Goal: Task Accomplishment & Management: Manage account settings

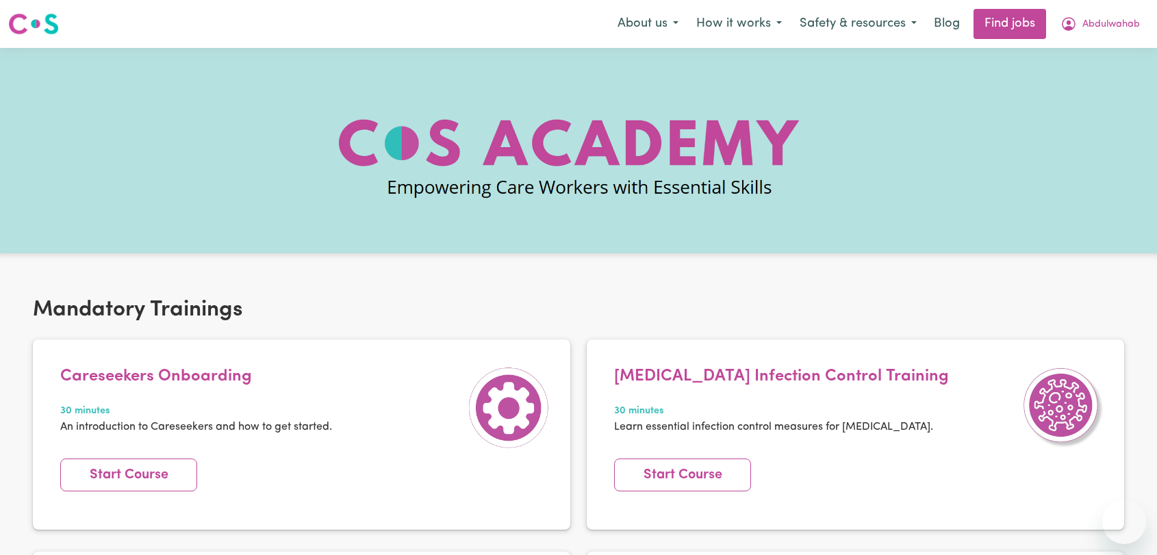
click at [1093, 29] on span "Abdulwahab" at bounding box center [1111, 24] width 58 height 15
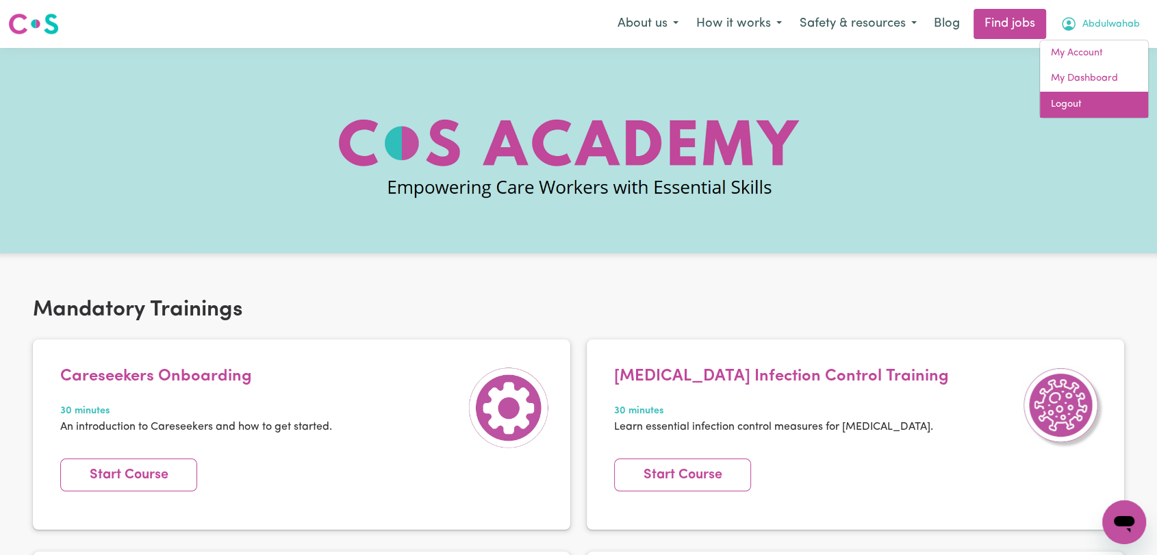
click at [1098, 106] on link "Logout" at bounding box center [1094, 105] width 108 height 26
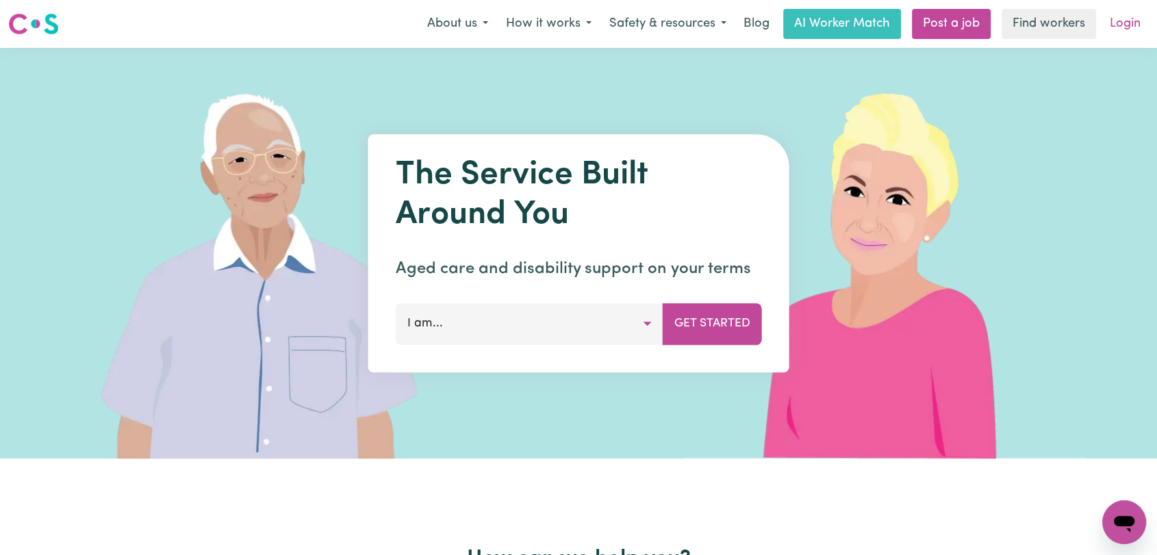
click at [1136, 25] on link "Login" at bounding box center [1125, 24] width 47 height 30
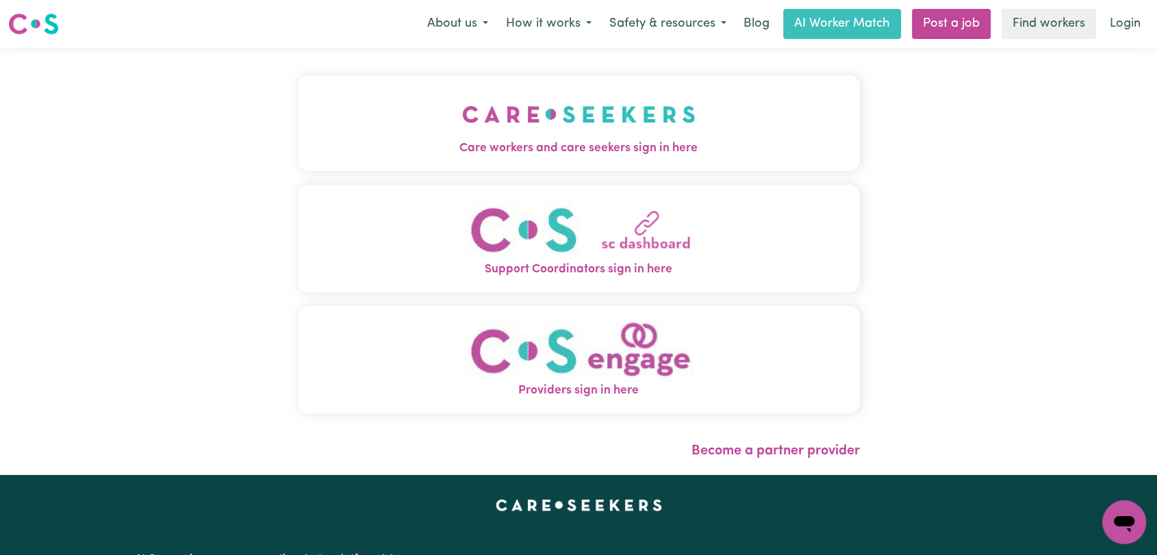
click at [646, 101] on img "Care workers and care seekers sign in here" at bounding box center [578, 114] width 233 height 51
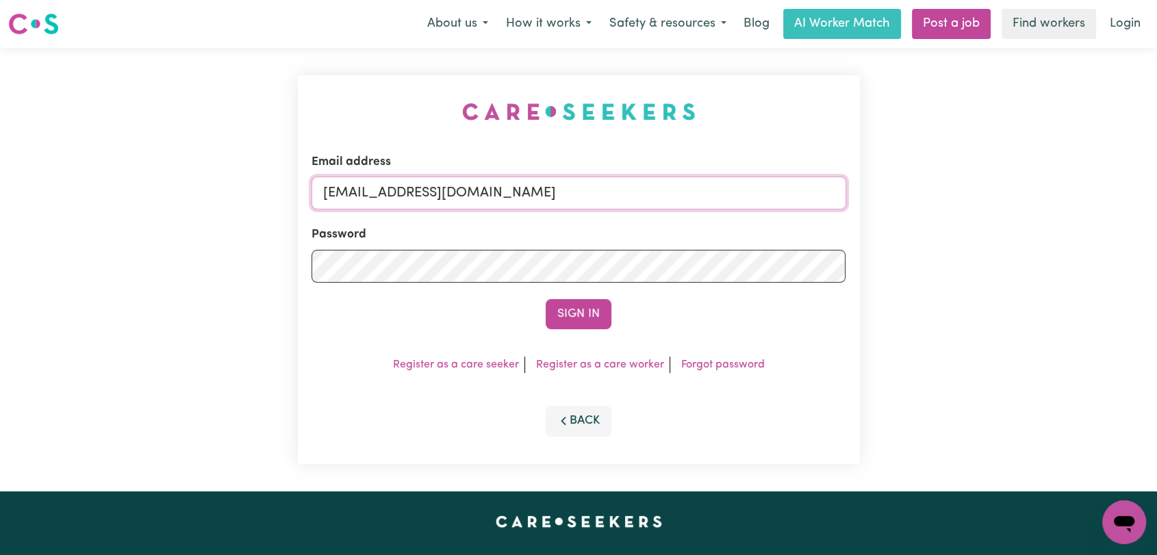
drag, startPoint x: 657, startPoint y: 196, endPoint x: 650, endPoint y: 207, distance: 13.3
click at [657, 195] on input "[EMAIL_ADDRESS][DOMAIN_NAME]" at bounding box center [579, 193] width 535 height 33
drag, startPoint x: 396, startPoint y: 196, endPoint x: 622, endPoint y: 208, distance: 226.9
click at [622, 208] on input "Superuser~[EMAIL_ADDRESS][DOMAIN_NAME]" at bounding box center [579, 193] width 535 height 33
type input "Superuser~[EMAIL_ADDRESS][DOMAIN_NAME]"
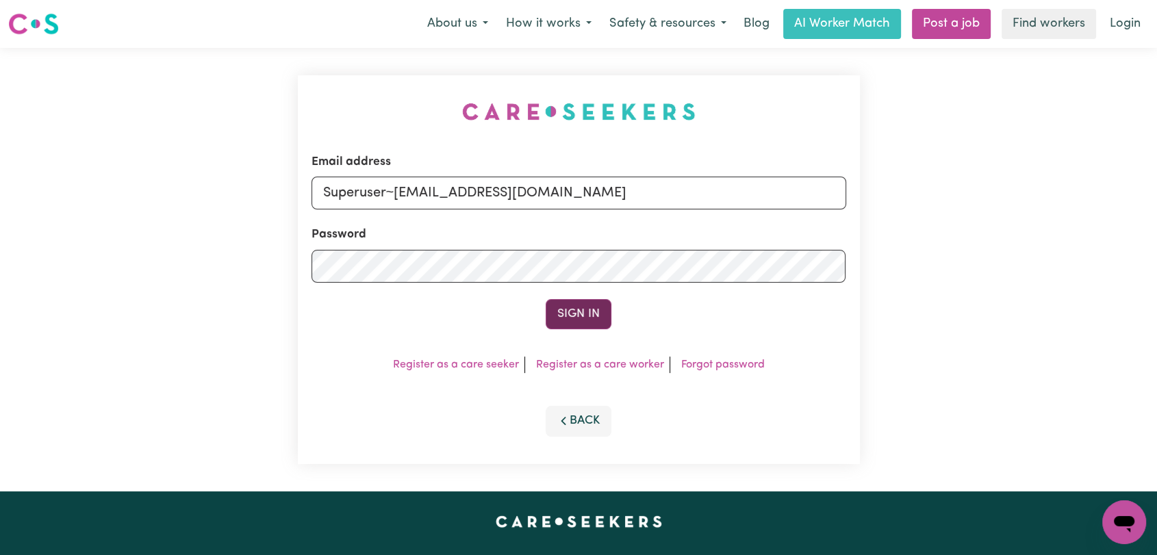
click at [581, 314] on button "Sign In" at bounding box center [579, 314] width 66 height 30
